Goal: Task Accomplishment & Management: Use online tool/utility

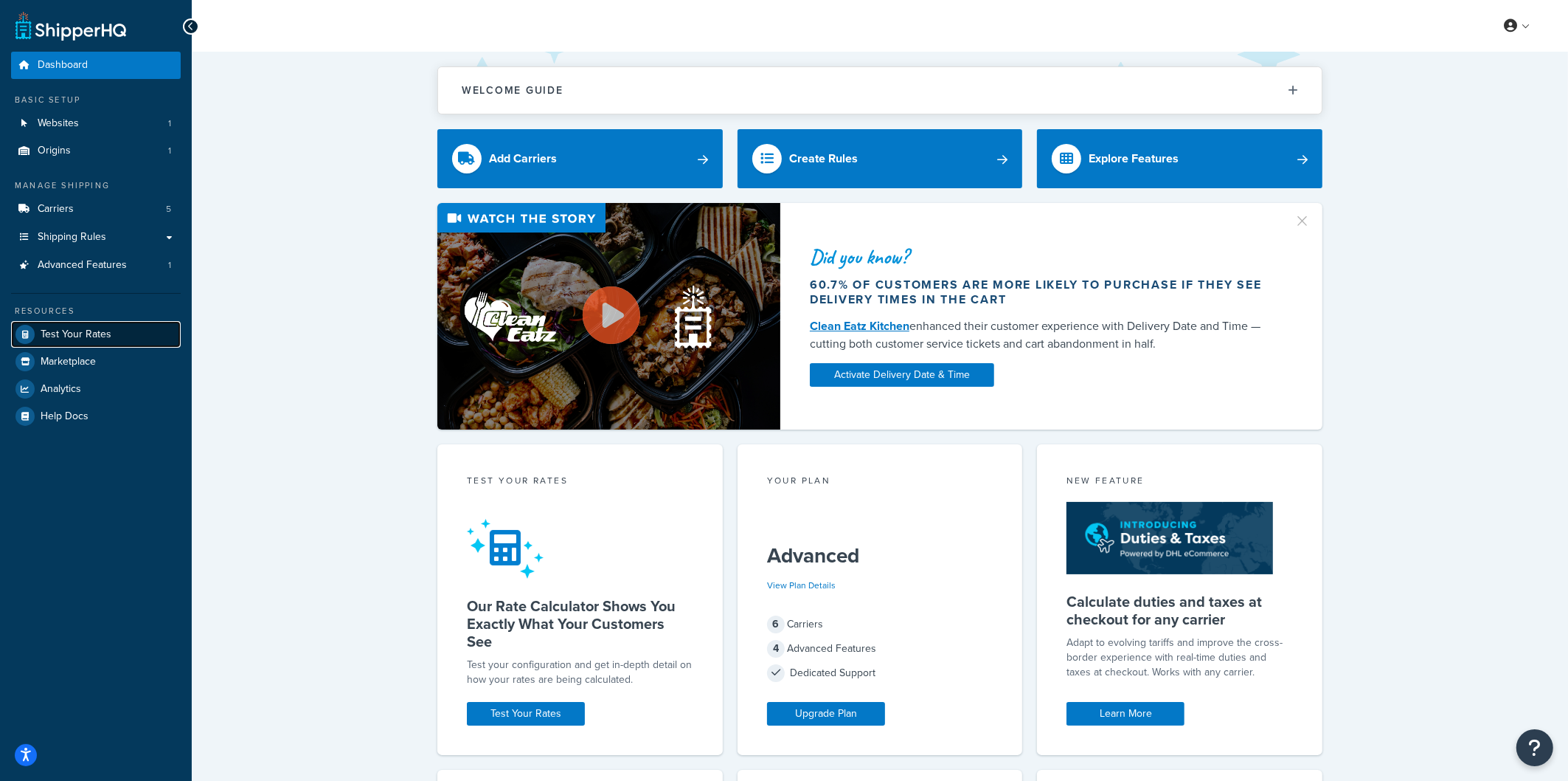
click at [72, 334] on span "Test Your Rates" at bounding box center [76, 334] width 71 height 13
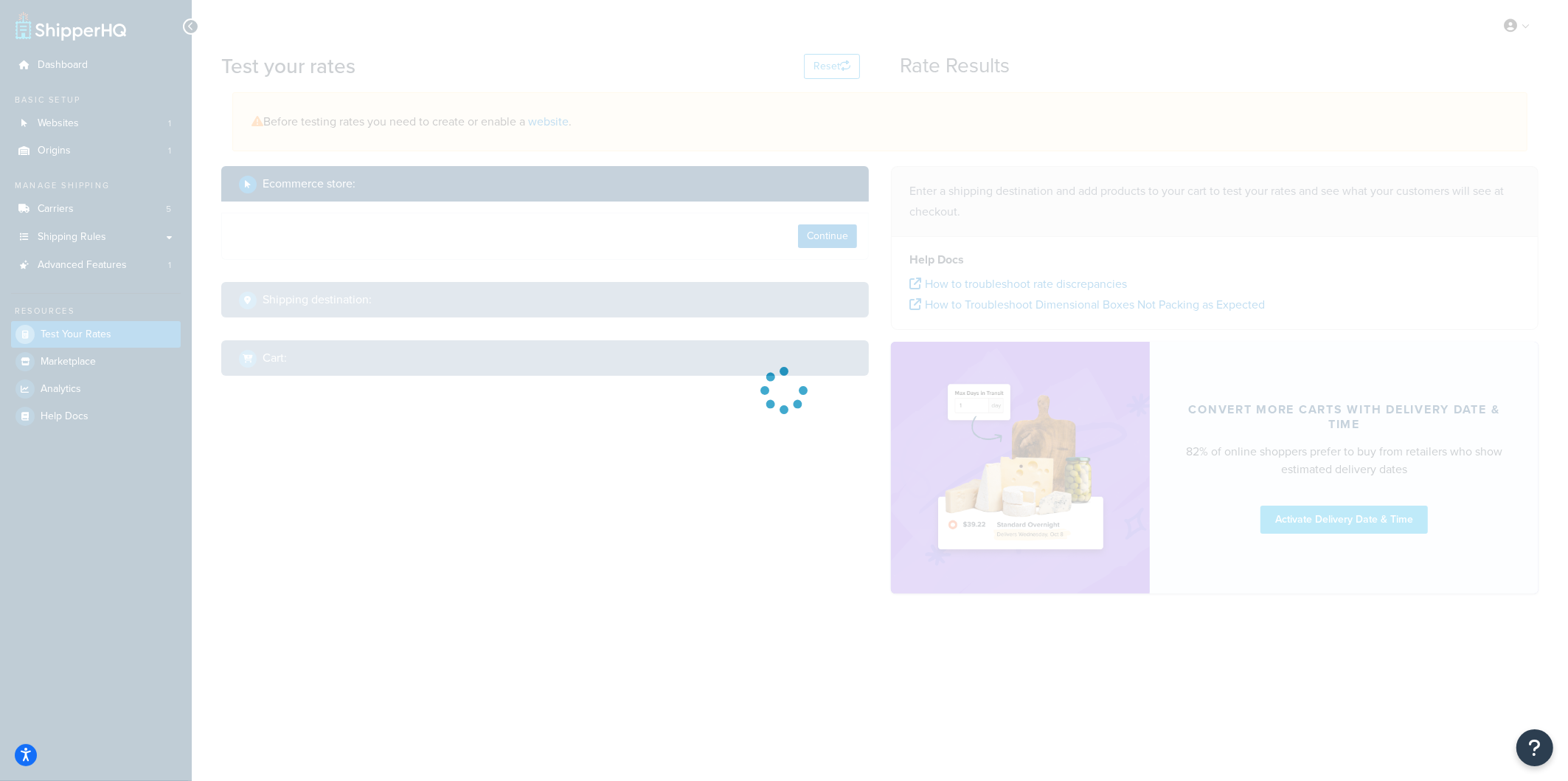
select select "TX"
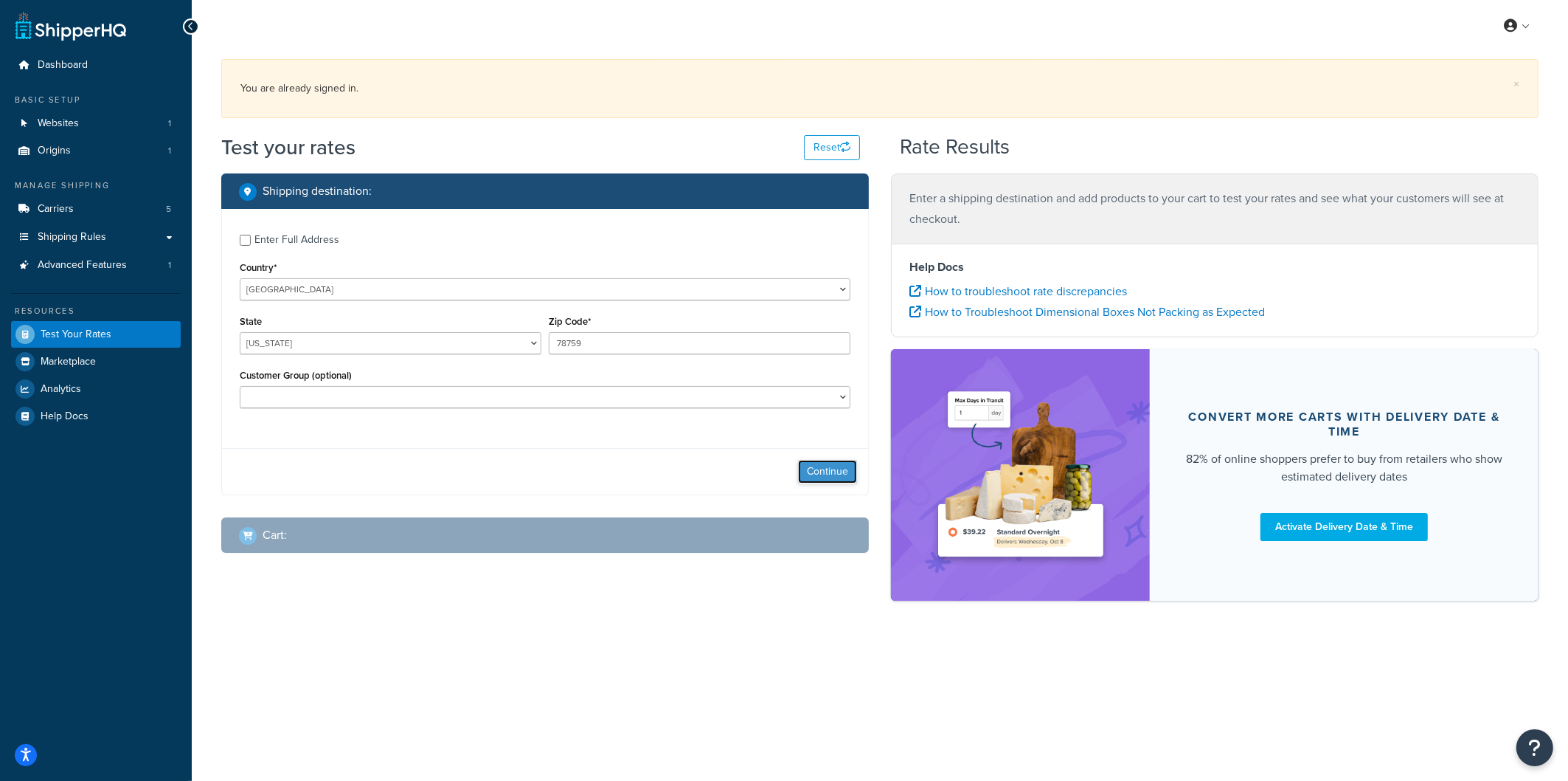
click at [815, 468] on button "Continue" at bounding box center [827, 471] width 59 height 23
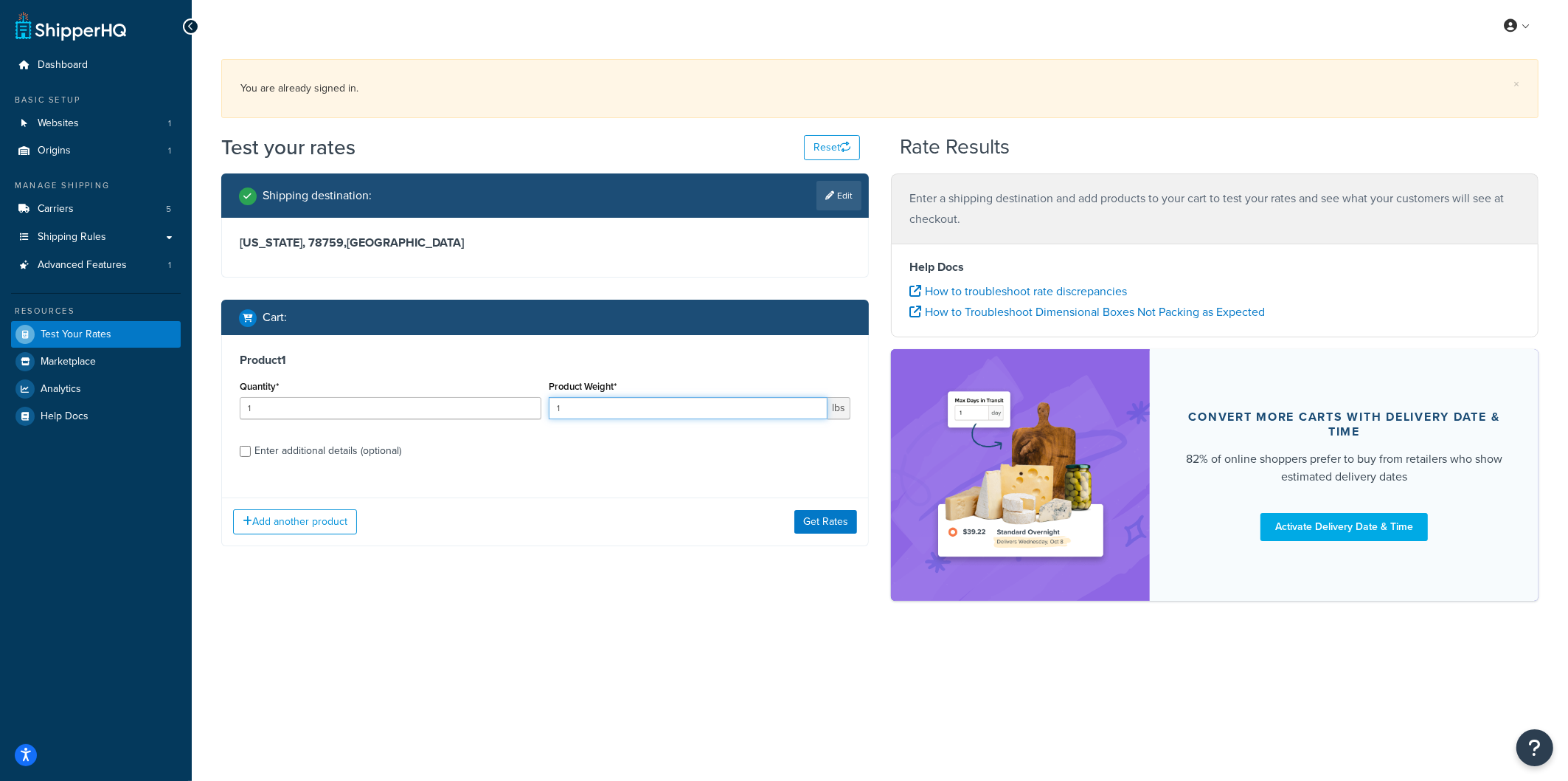
drag, startPoint x: 581, startPoint y: 408, endPoint x: 589, endPoint y: 410, distance: 8.2
click at [581, 409] on input "1" at bounding box center [688, 407] width 279 height 22
type input "100"
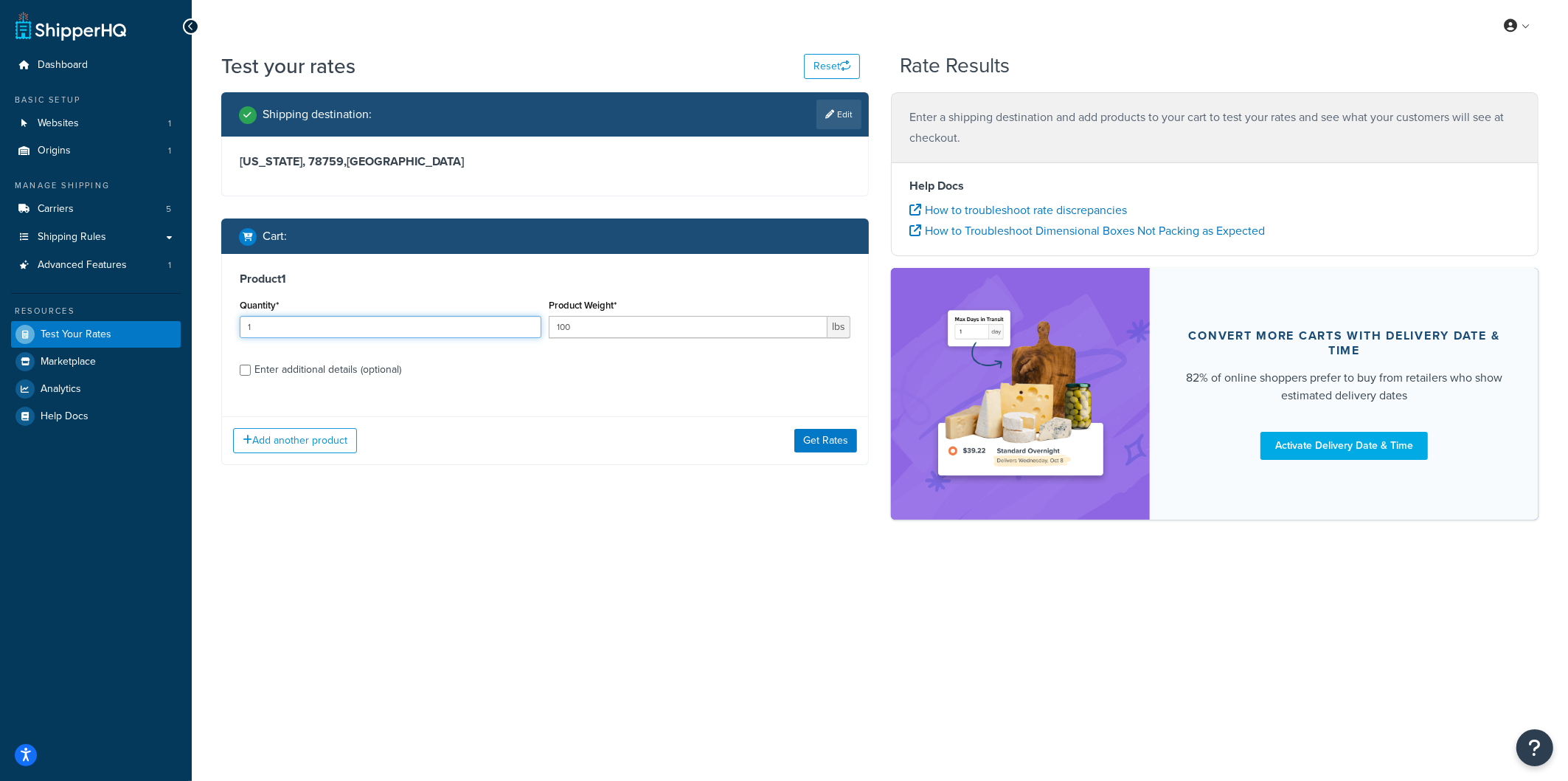
drag, startPoint x: 318, startPoint y: 418, endPoint x: 235, endPoint y: 325, distance: 124.7
click at [235, 325] on div "Product 1 Quantity* 1 Product Weight* 100 lbs Enter additional details (optiona…" at bounding box center [545, 329] width 646 height 151
type input "10"
click at [665, 331] on input "100" at bounding box center [688, 326] width 279 height 22
type input "10"
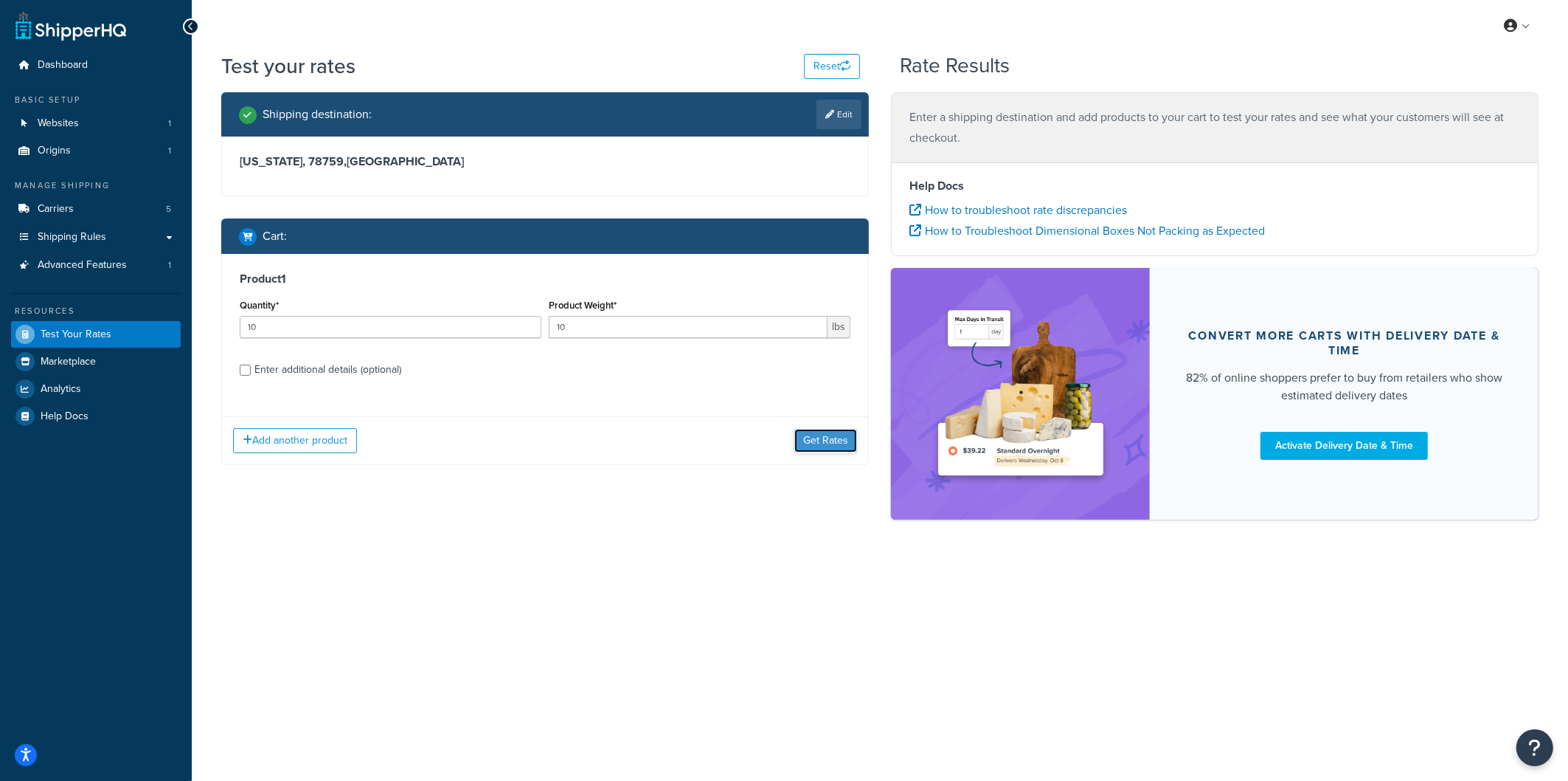
click at [824, 444] on button "Get Rates" at bounding box center [825, 440] width 62 height 23
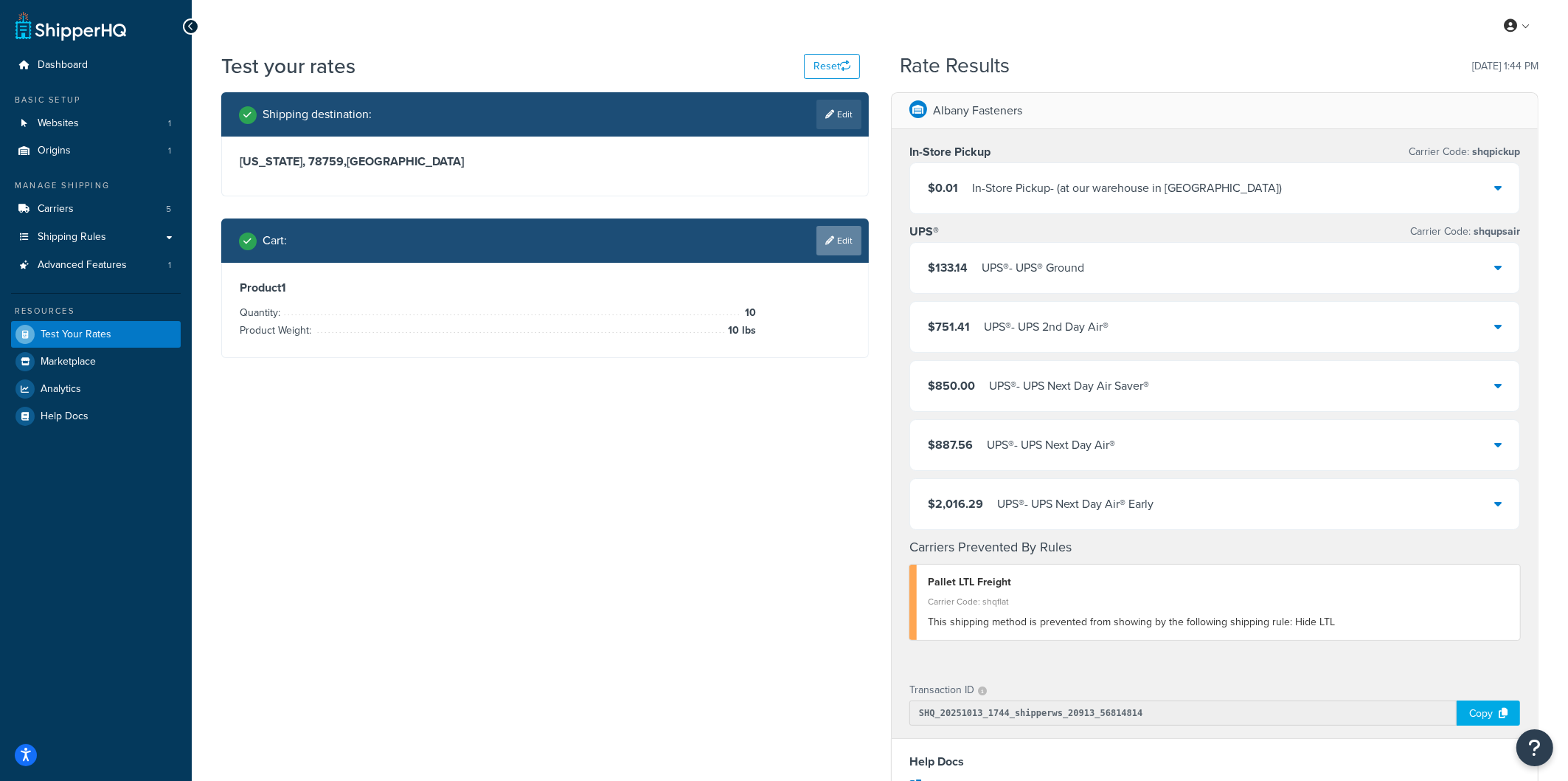
click at [843, 245] on link "Edit" at bounding box center [839, 240] width 45 height 29
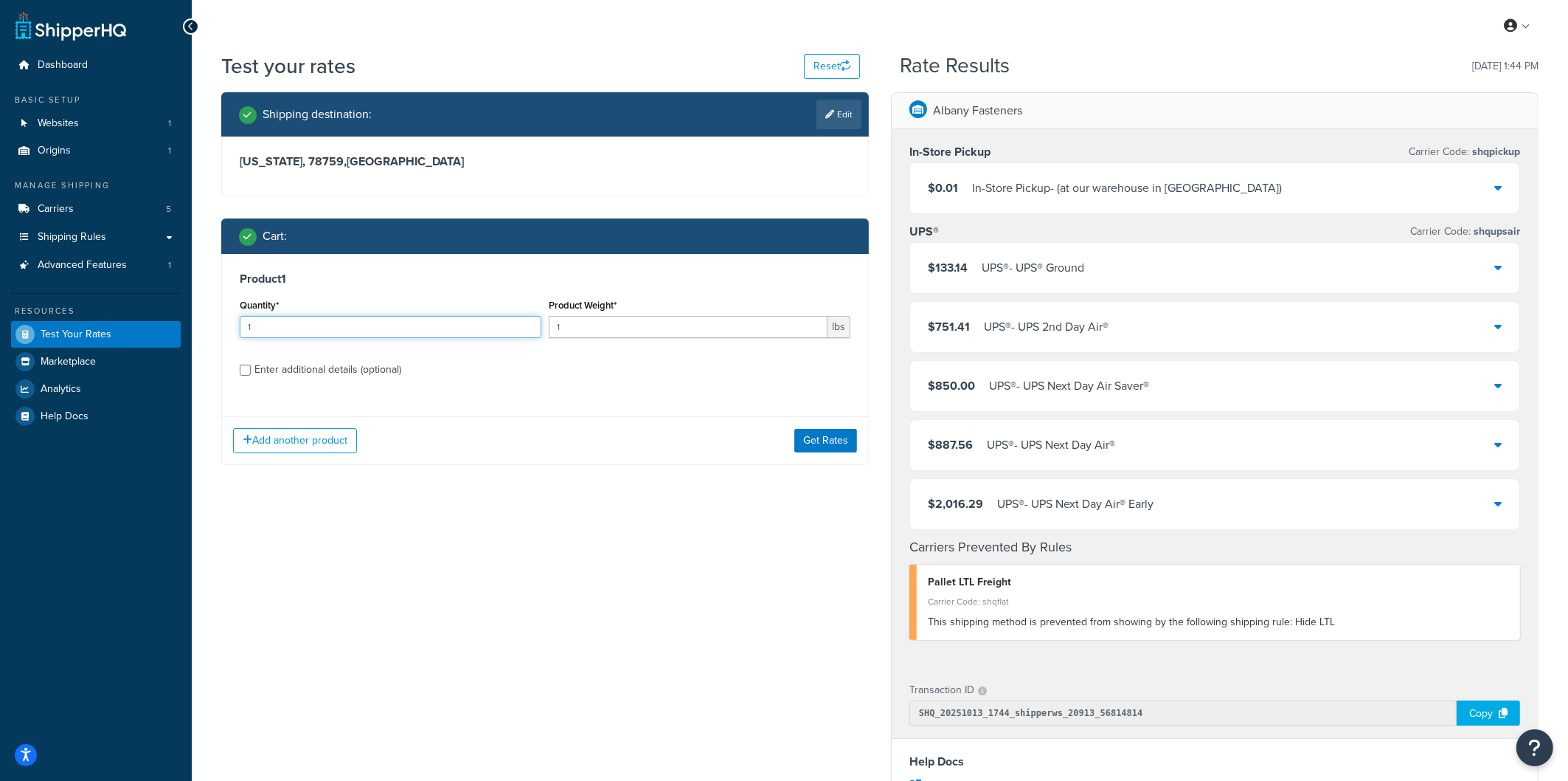
click at [361, 331] on input "1" at bounding box center [390, 326] width 302 height 22
type input "20"
type input "10"
click at [850, 438] on button "Get Rates" at bounding box center [825, 440] width 62 height 23
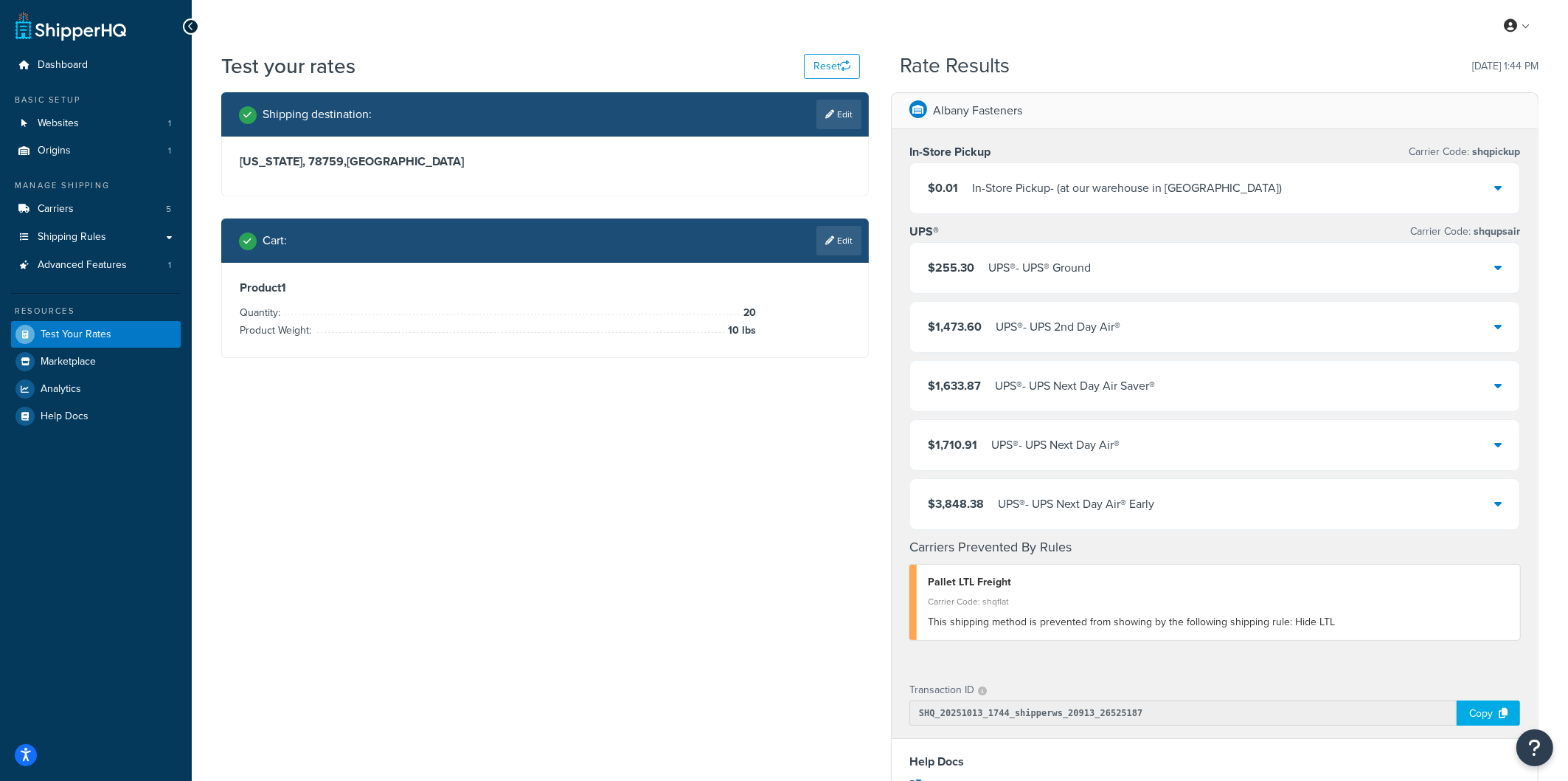
click at [1145, 272] on div "$255.30 UPS® - UPS® Ground" at bounding box center [1214, 267] width 609 height 50
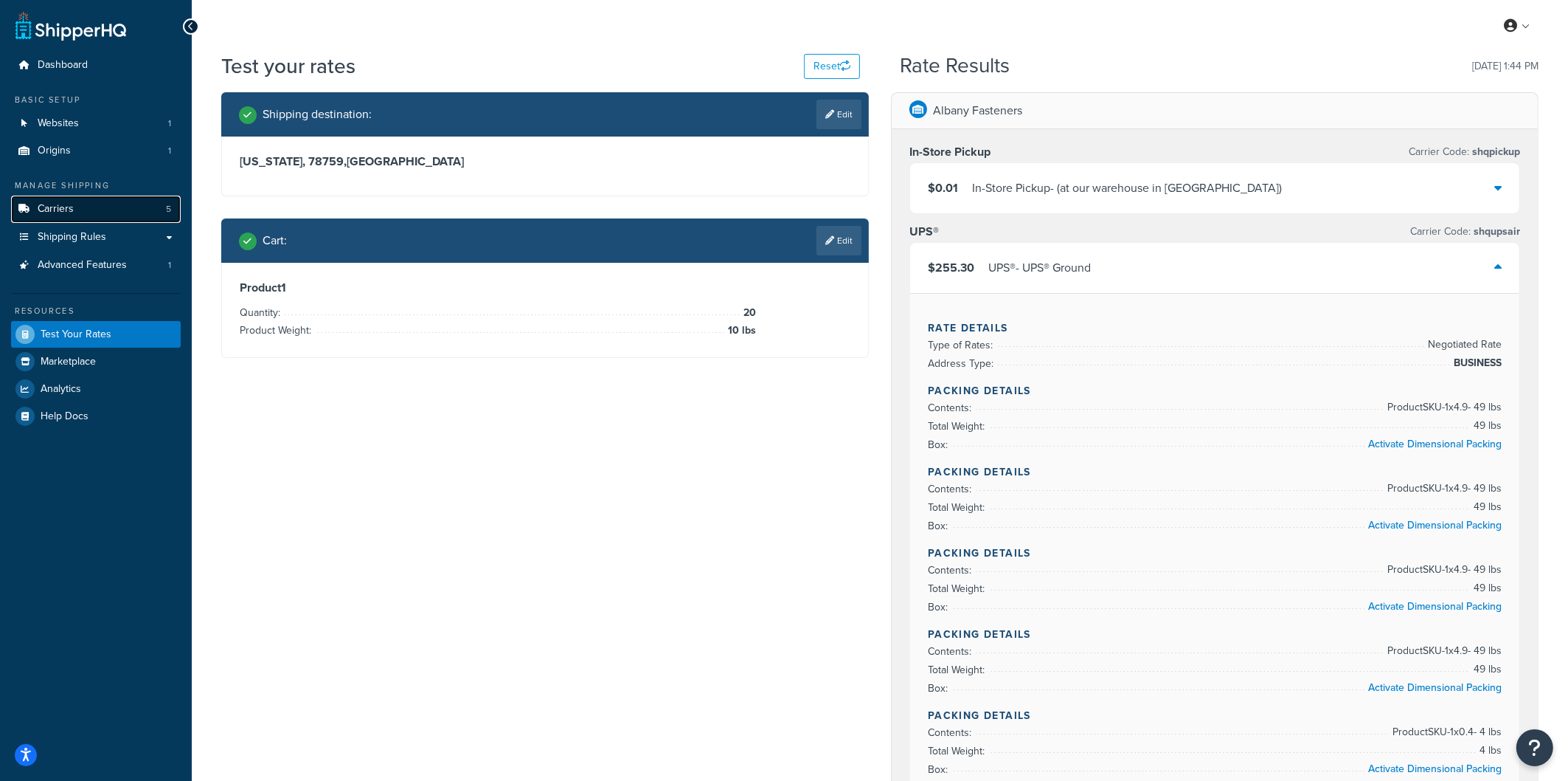
click at [133, 212] on link "Carriers 5" at bounding box center [96, 209] width 169 height 27
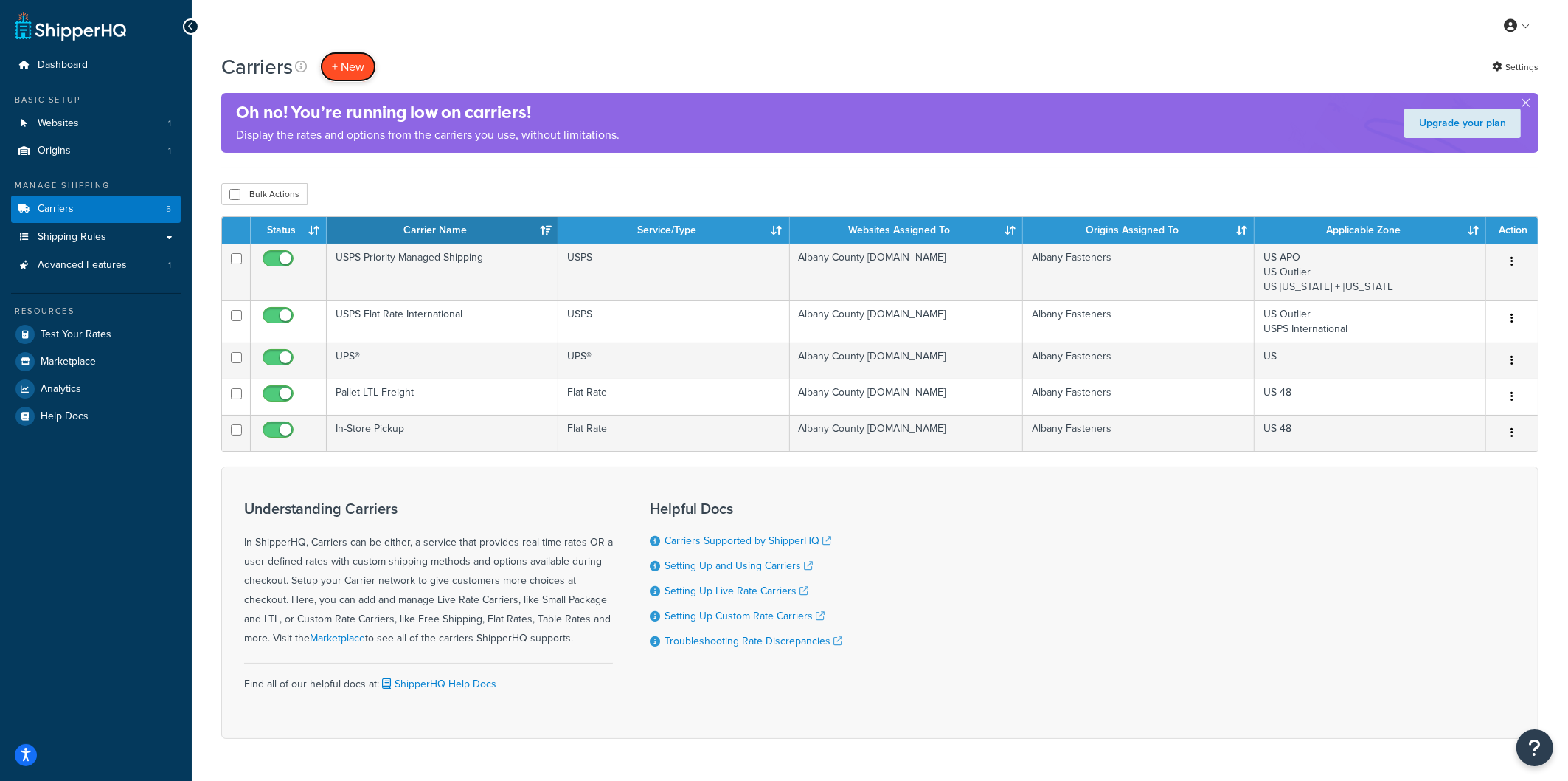
click at [352, 59] on button "+ New" at bounding box center [348, 67] width 56 height 30
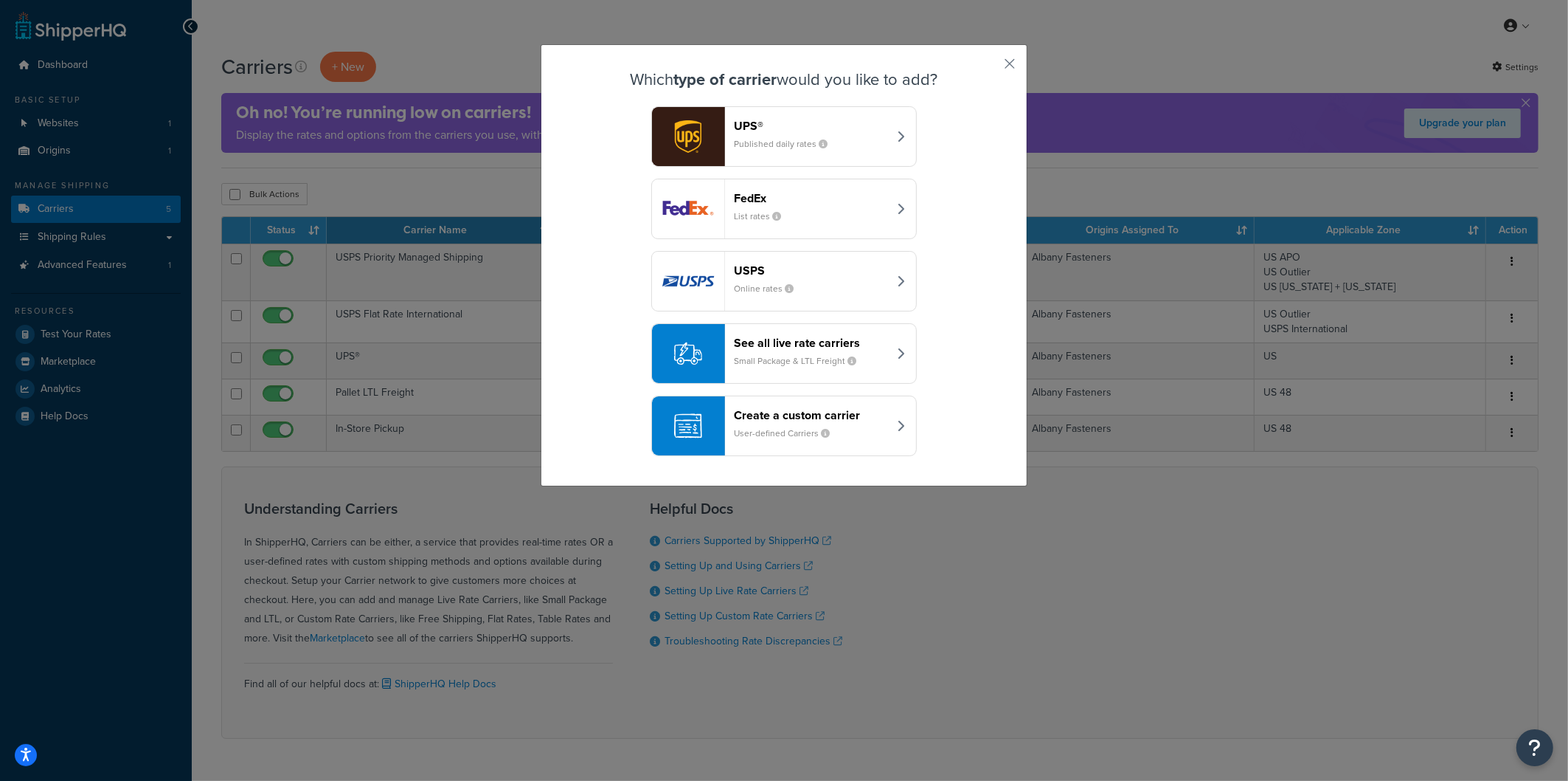
click at [795, 150] on small "Published daily rates" at bounding box center [787, 144] width 105 height 14
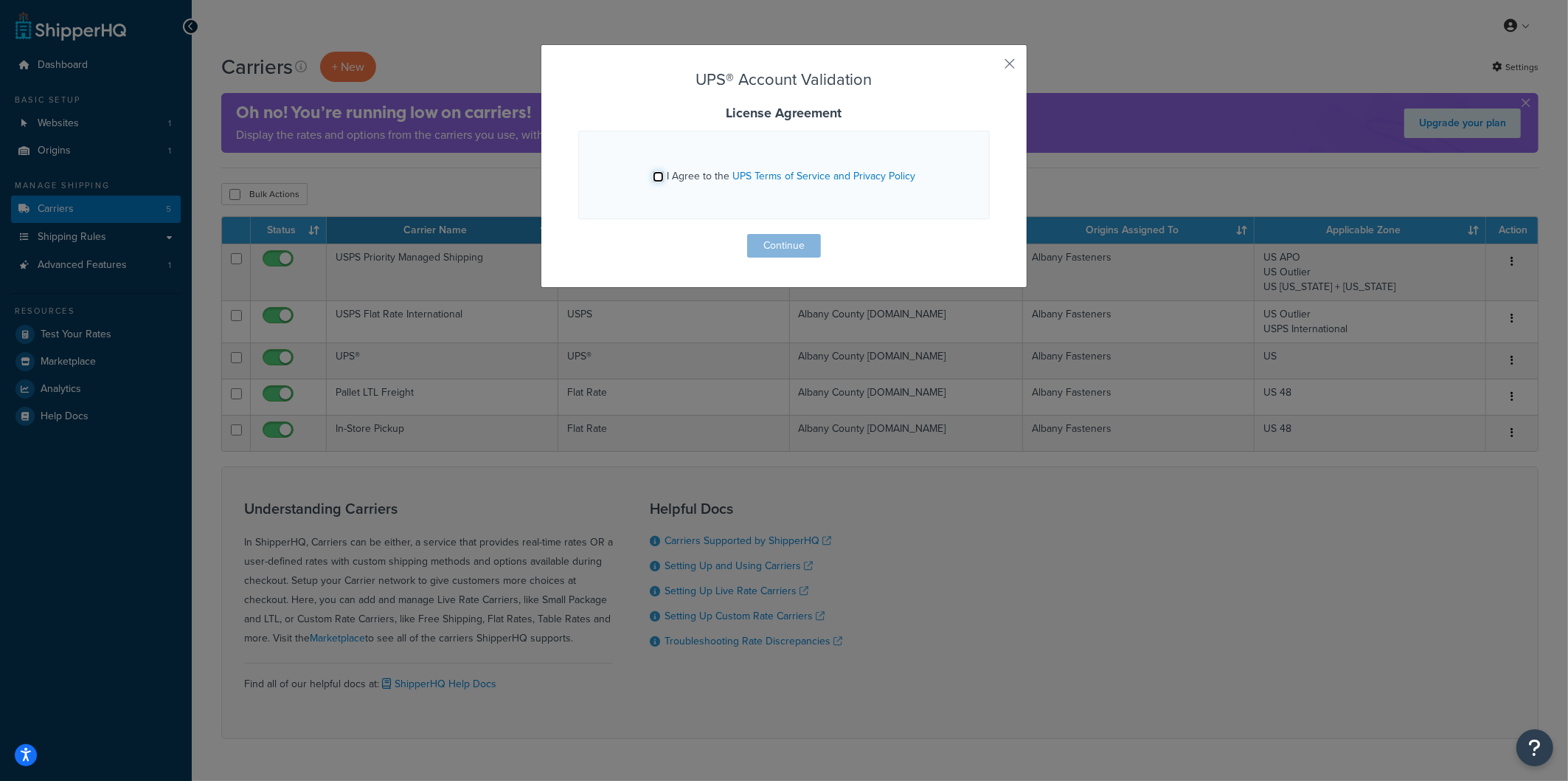
click at [655, 175] on input "I Agree to the UPS Terms of Service and Privacy Policy" at bounding box center [658, 176] width 11 height 11
checkbox input "true"
click at [990, 67] on button "button" at bounding box center [988, 69] width 4 height 4
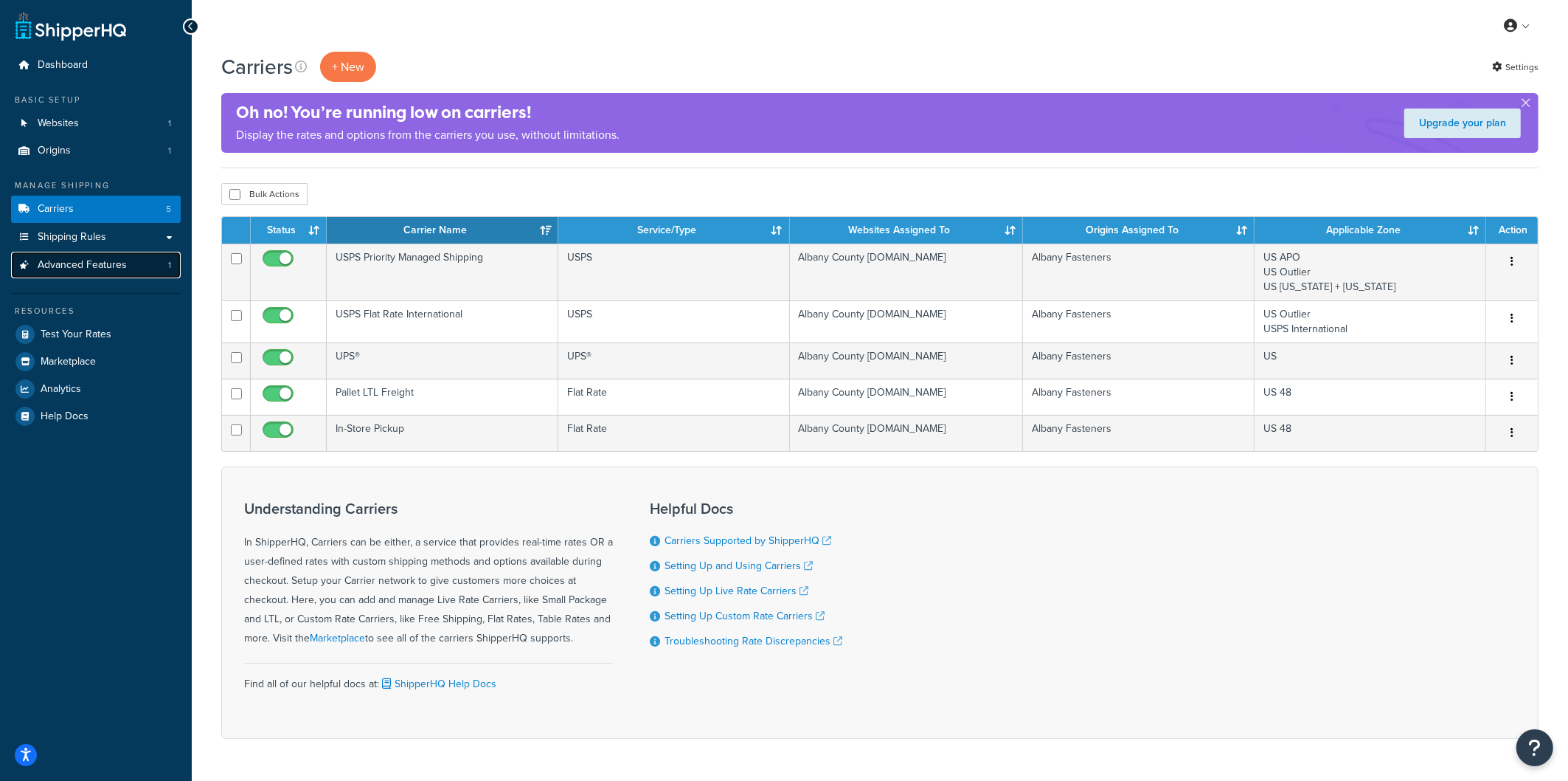
click at [105, 266] on span "Advanced Features" at bounding box center [82, 265] width 90 height 13
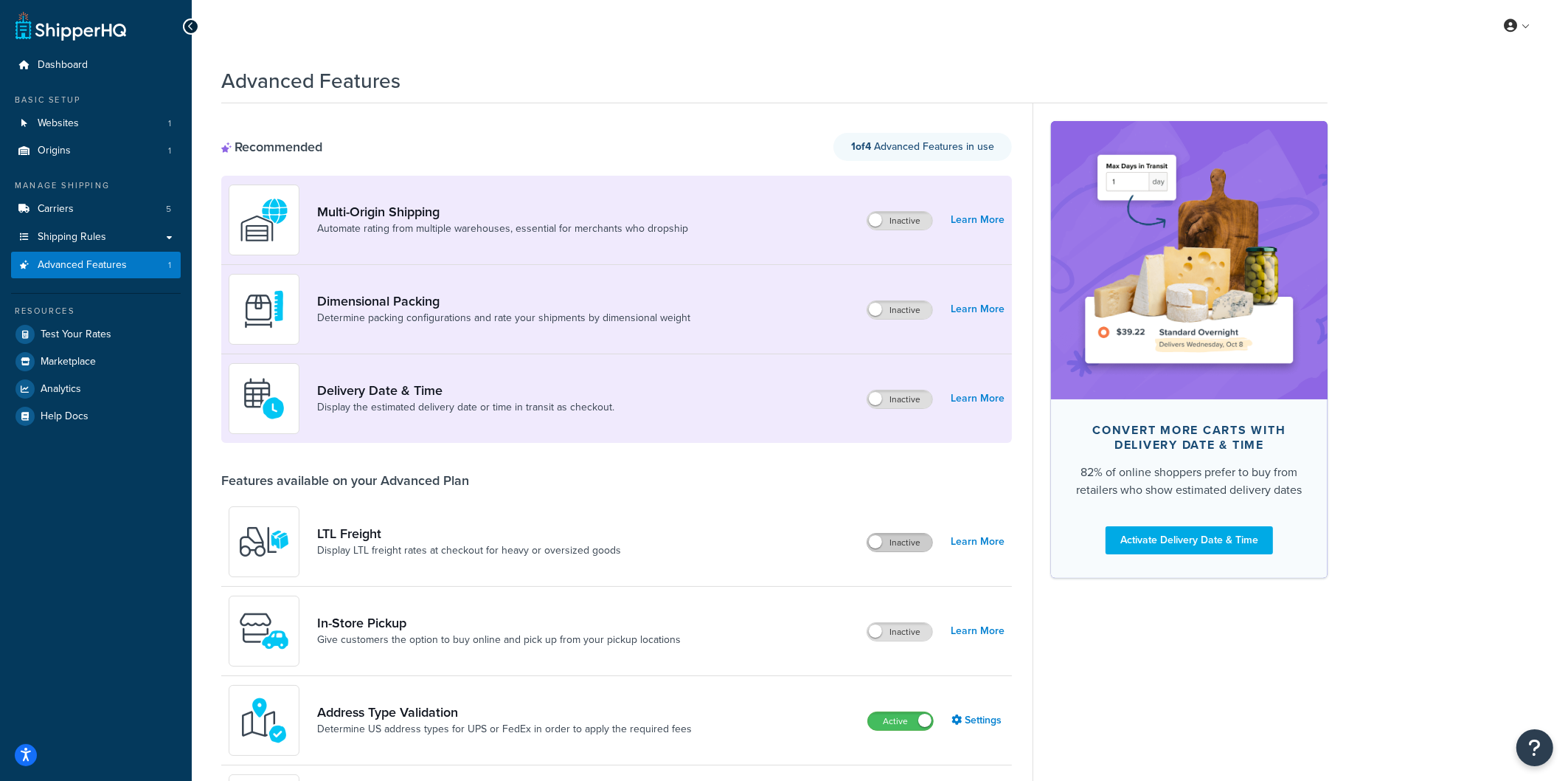
click at [909, 548] on label "Inactive" at bounding box center [900, 542] width 65 height 18
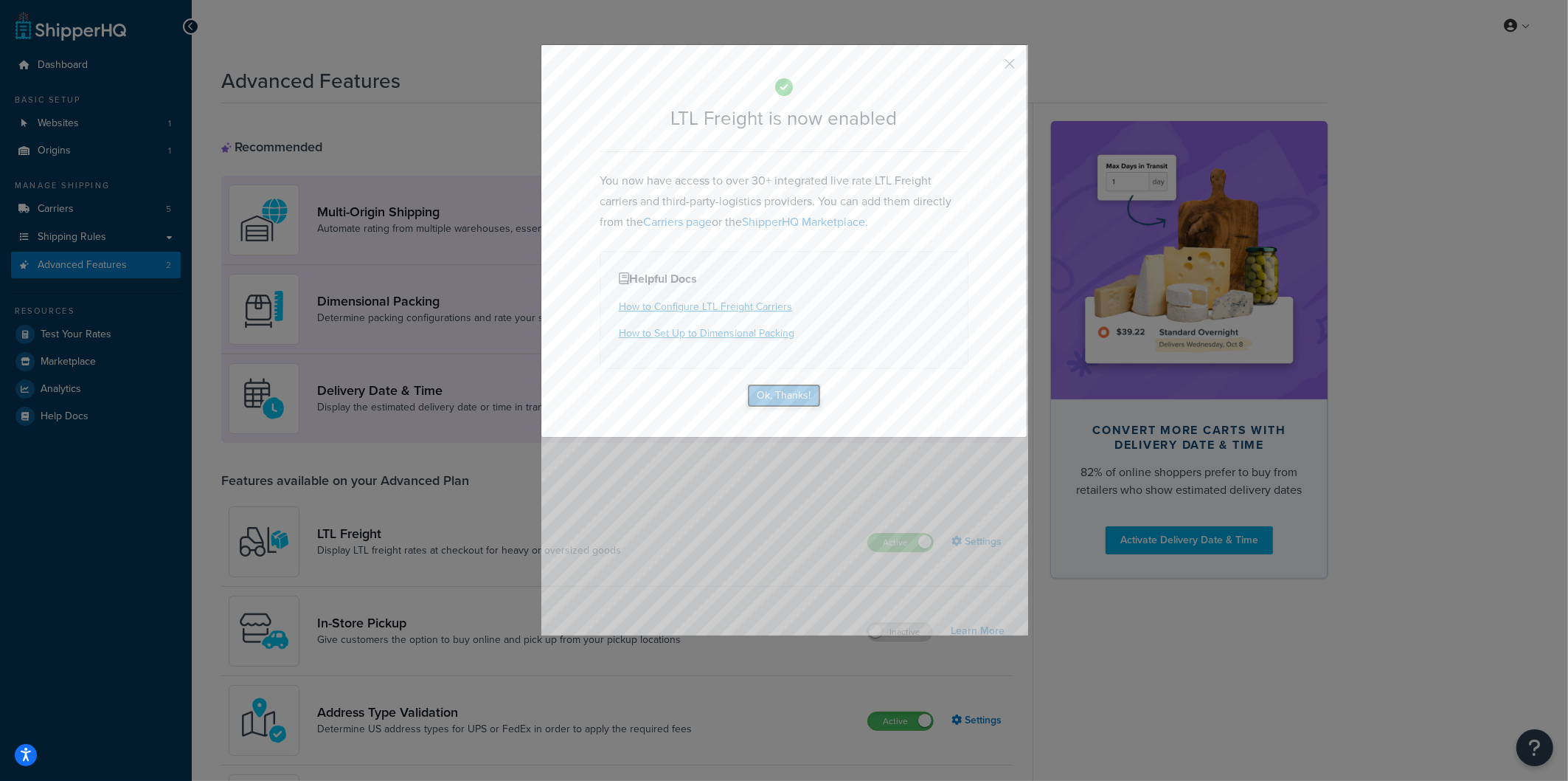
click at [790, 393] on button "Ok, Thanks!" at bounding box center [784, 395] width 74 height 23
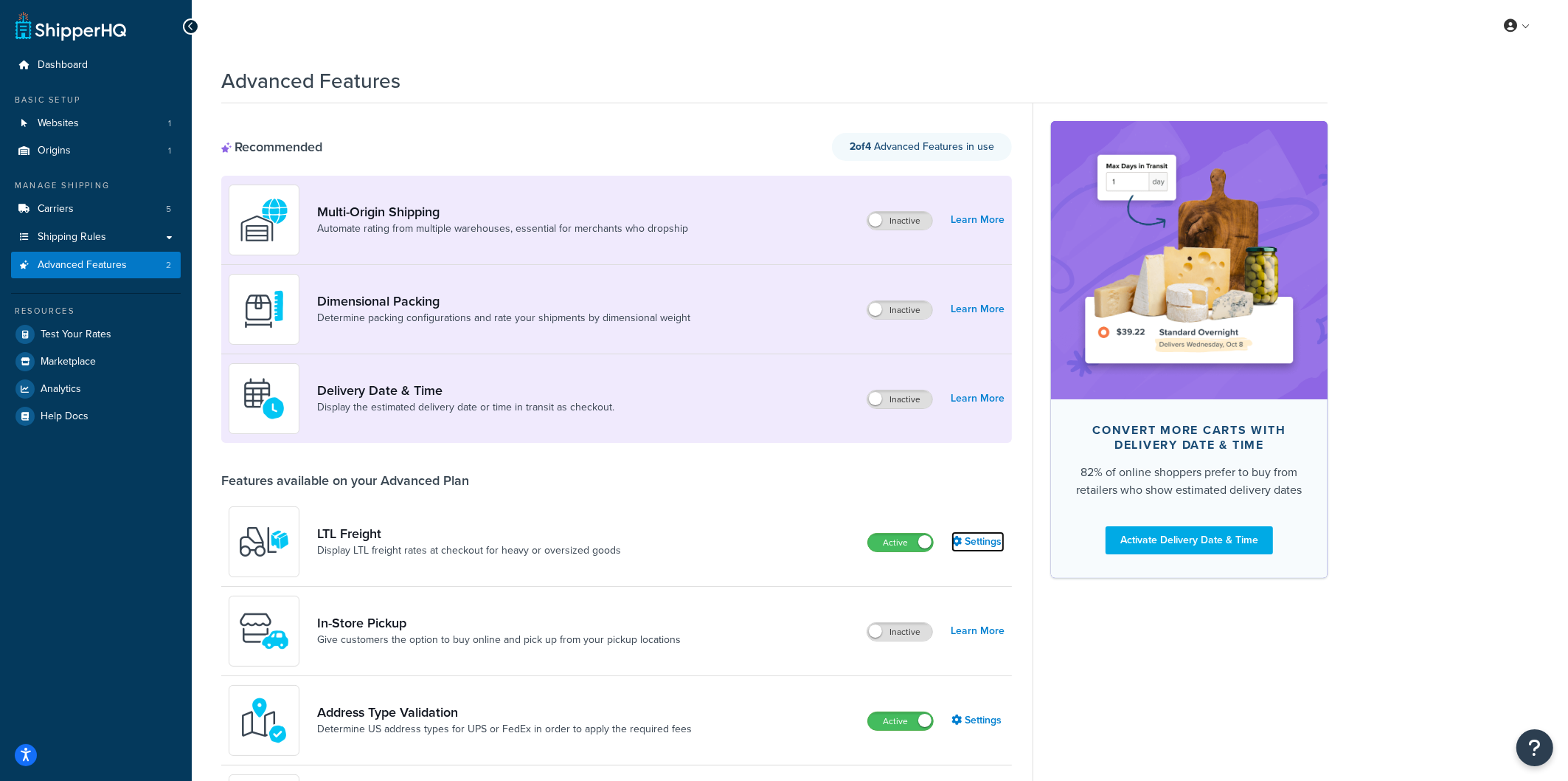
click at [986, 550] on link "Settings" at bounding box center [978, 541] width 53 height 20
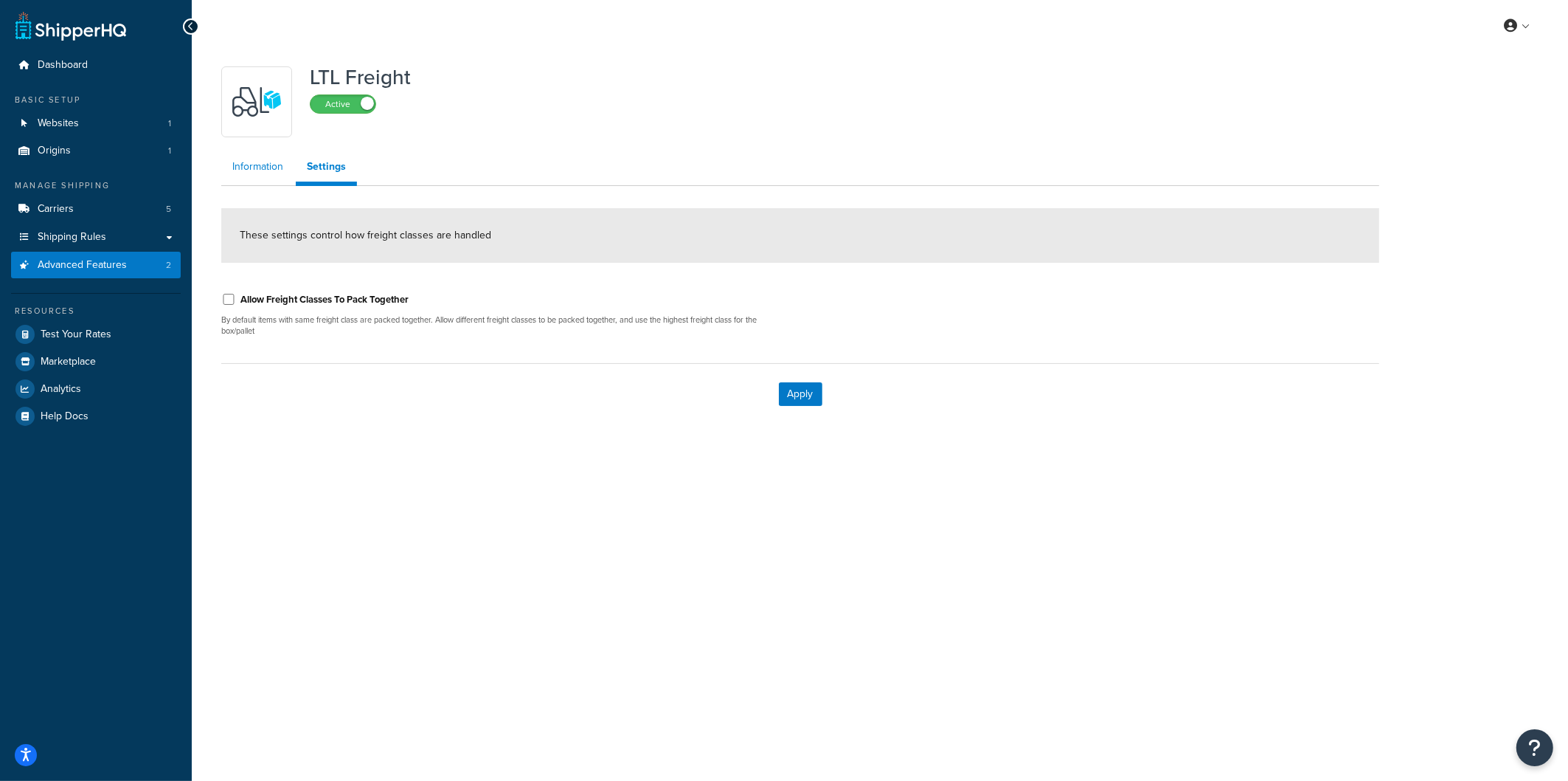
click at [277, 165] on link "Information" at bounding box center [257, 166] width 73 height 29
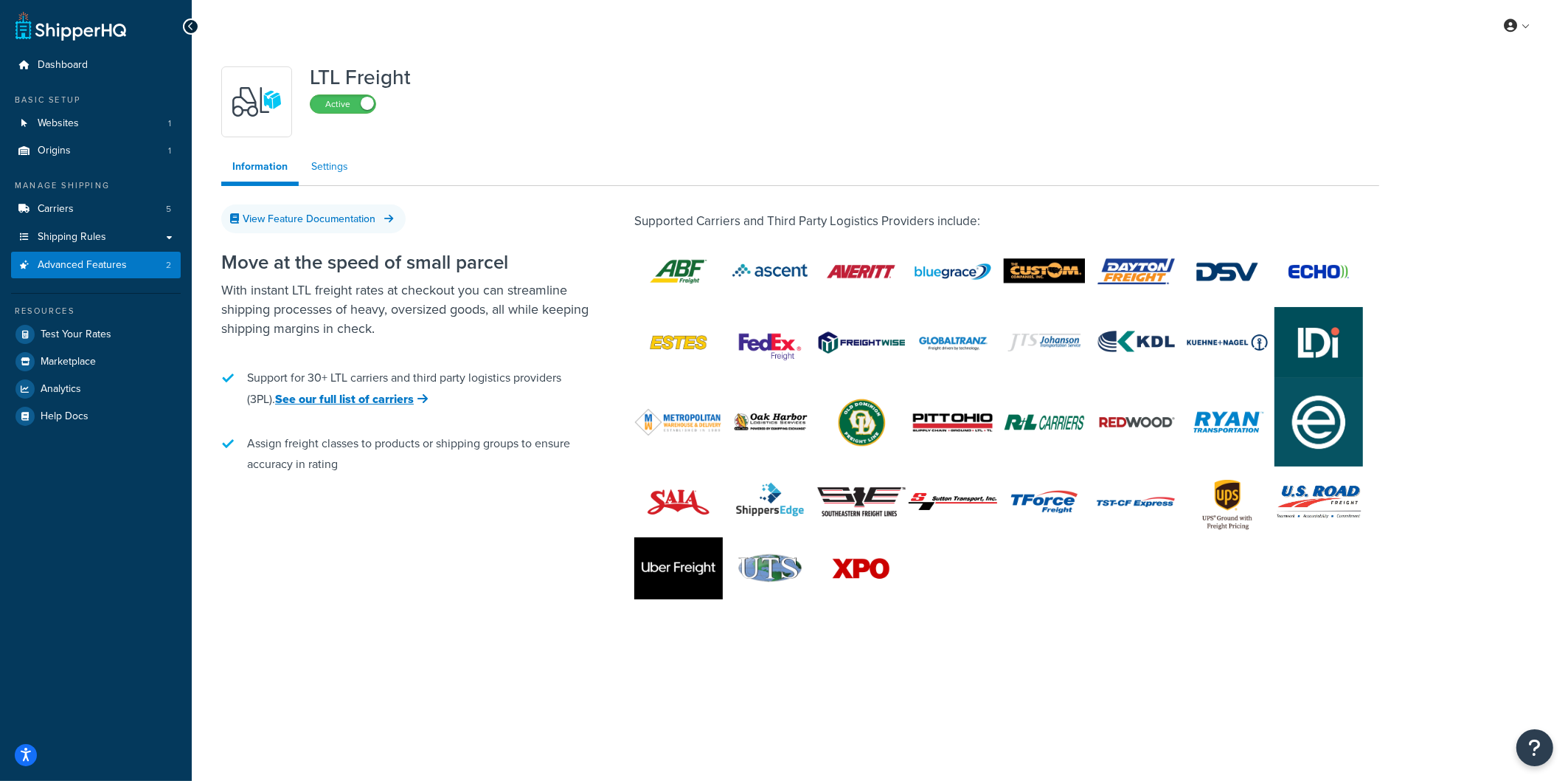
click at [345, 164] on link "Settings" at bounding box center [330, 166] width 59 height 29
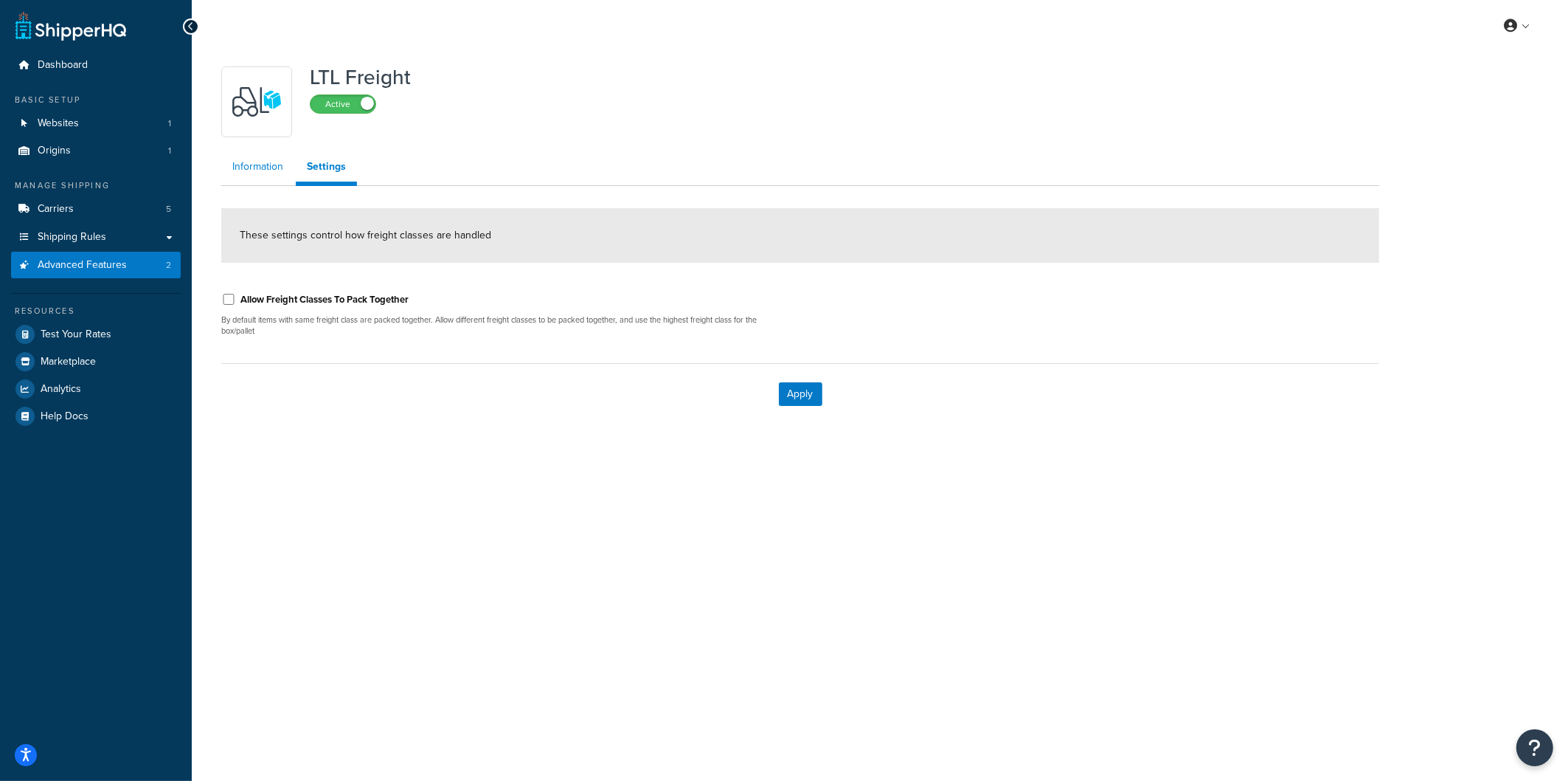
click at [278, 165] on link "Information" at bounding box center [257, 166] width 73 height 29
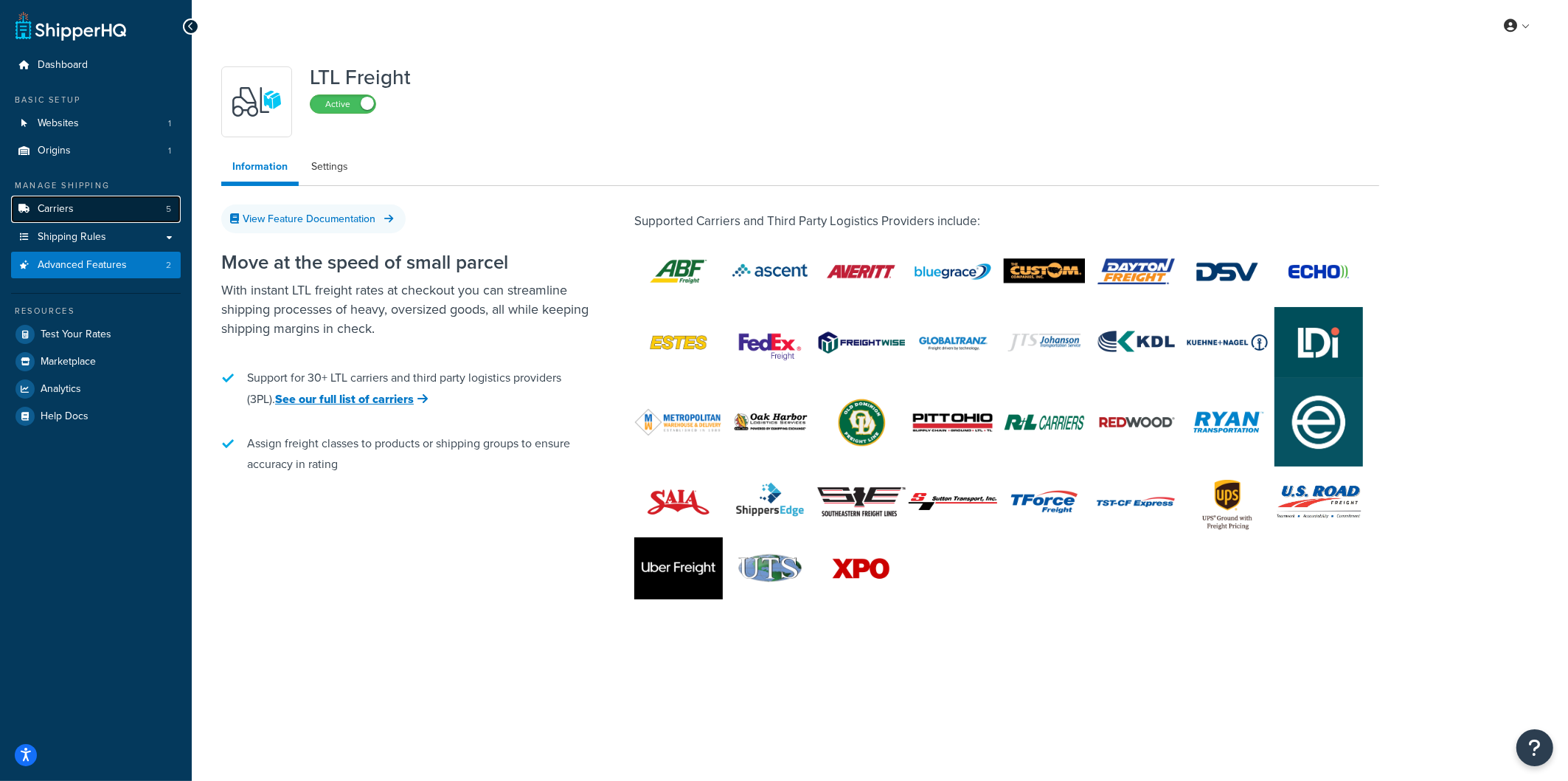
click at [129, 214] on link "Carriers 5" at bounding box center [96, 209] width 169 height 27
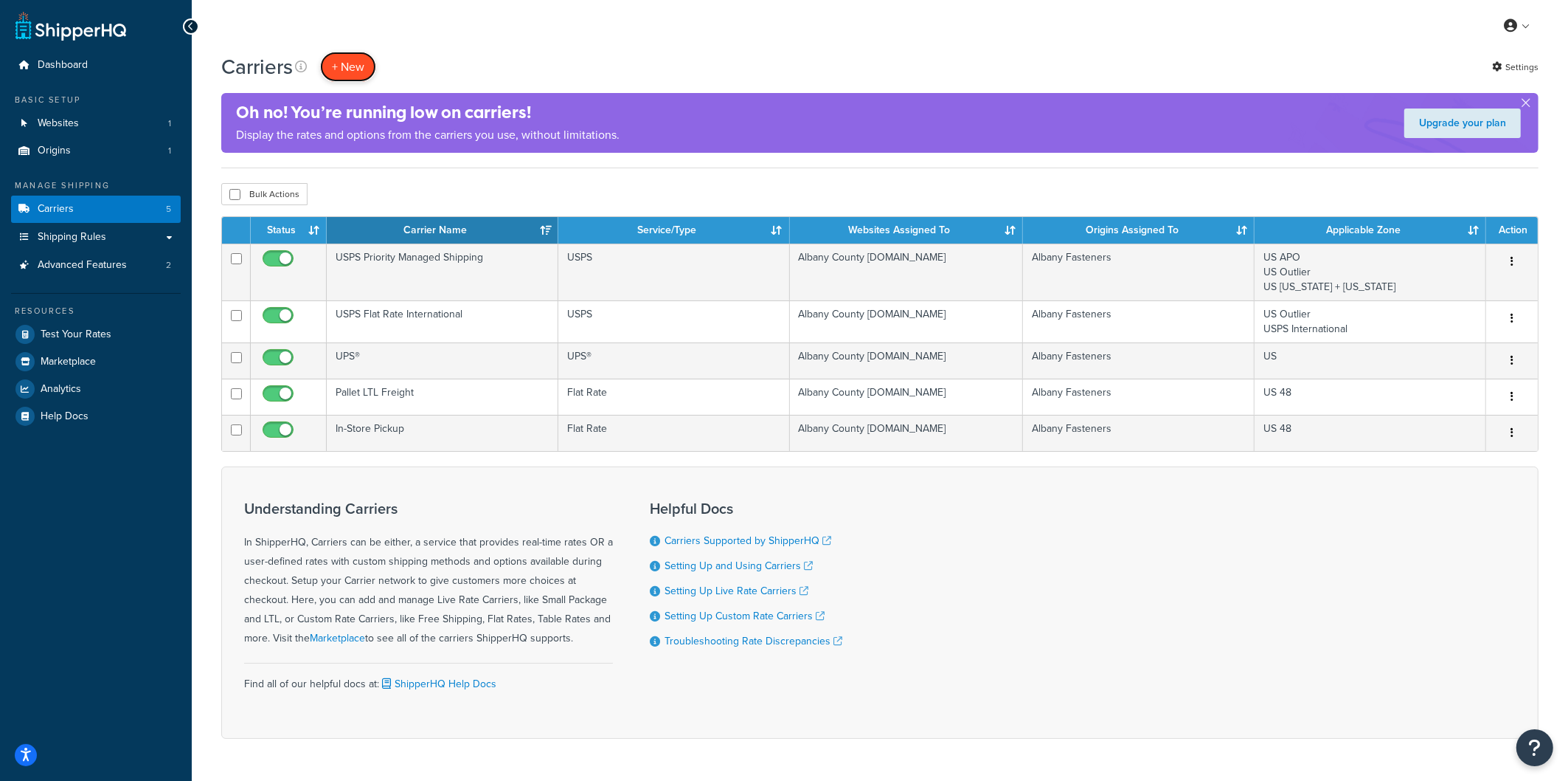
click at [356, 67] on button "+ New" at bounding box center [348, 67] width 56 height 30
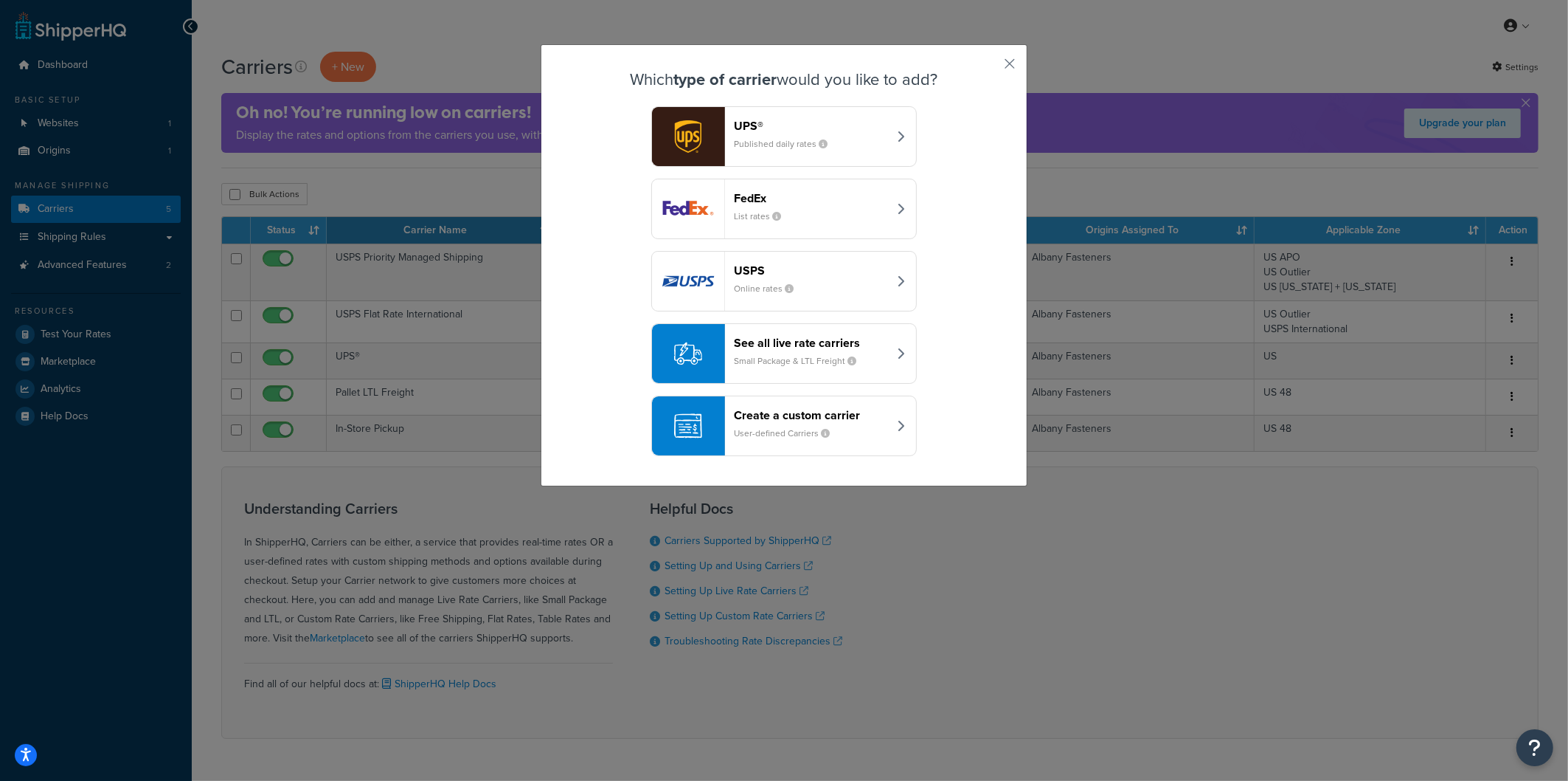
click at [787, 362] on small "Small Package & LTL Freight" at bounding box center [801, 361] width 134 height 14
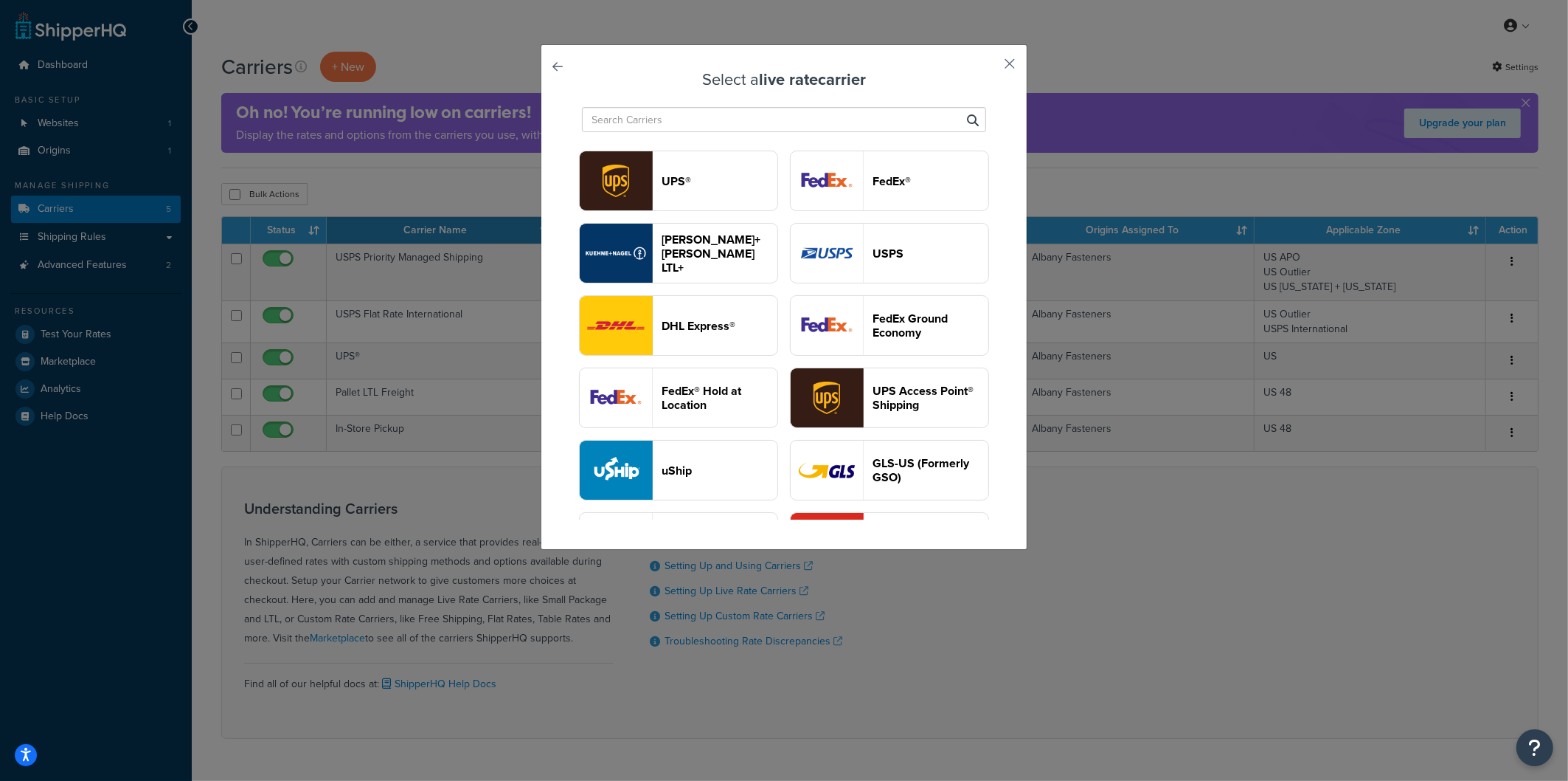
click at [990, 67] on button "button" at bounding box center [988, 69] width 4 height 4
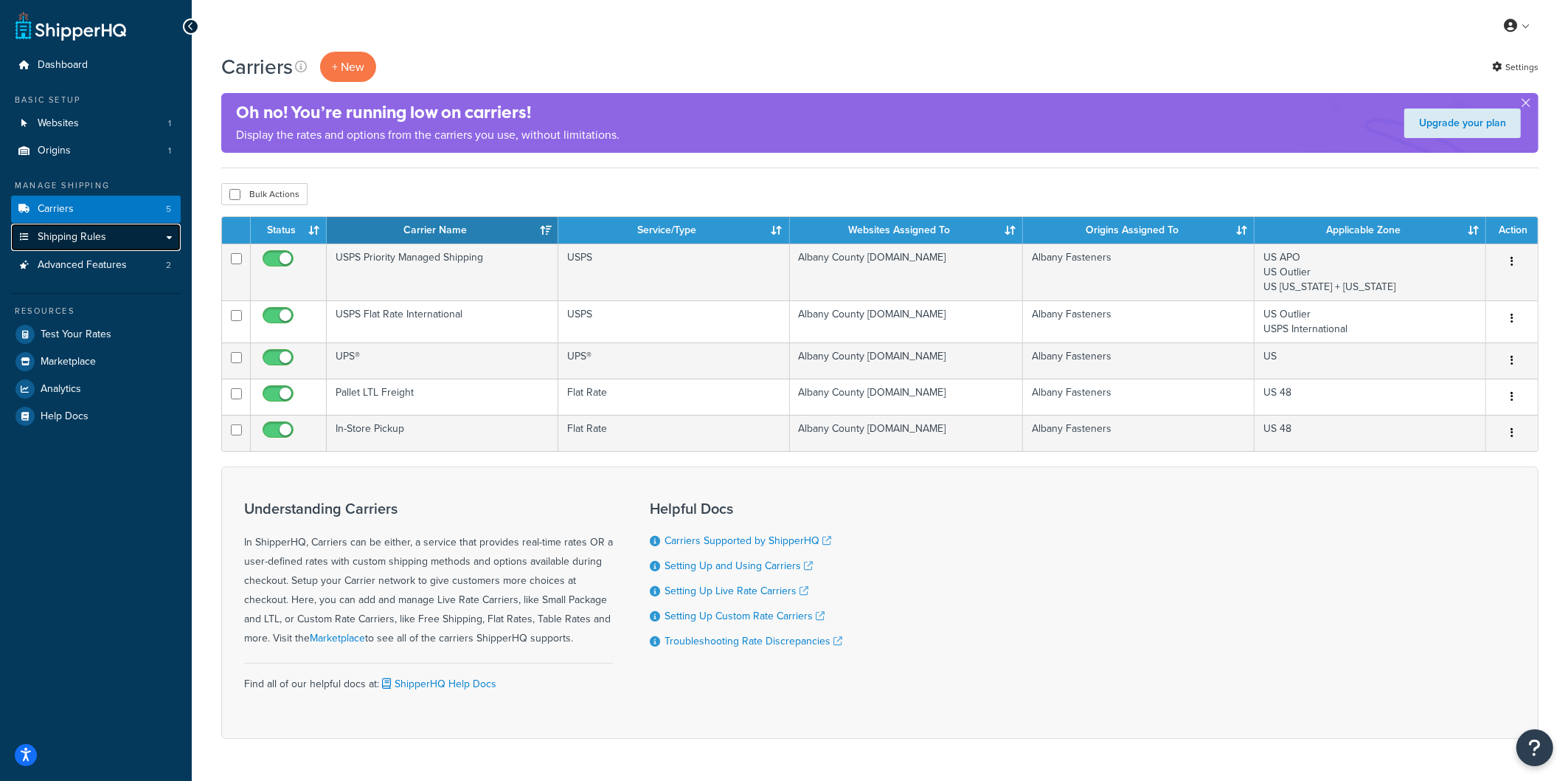
click at [46, 247] on link "Shipping Rules" at bounding box center [96, 237] width 169 height 27
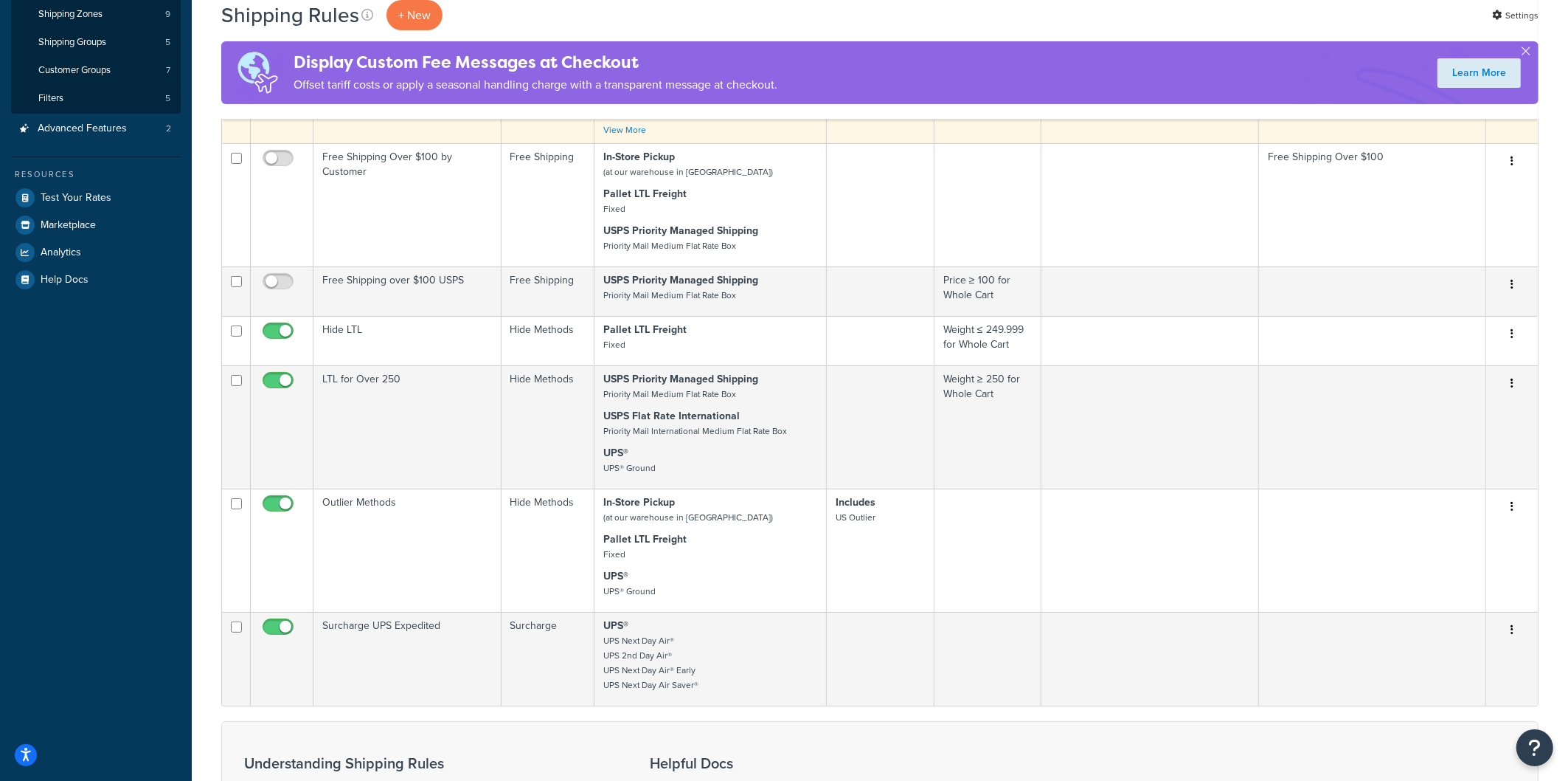
scroll to position [279, 0]
